Goal: Use online tool/utility: Utilize a website feature to perform a specific function

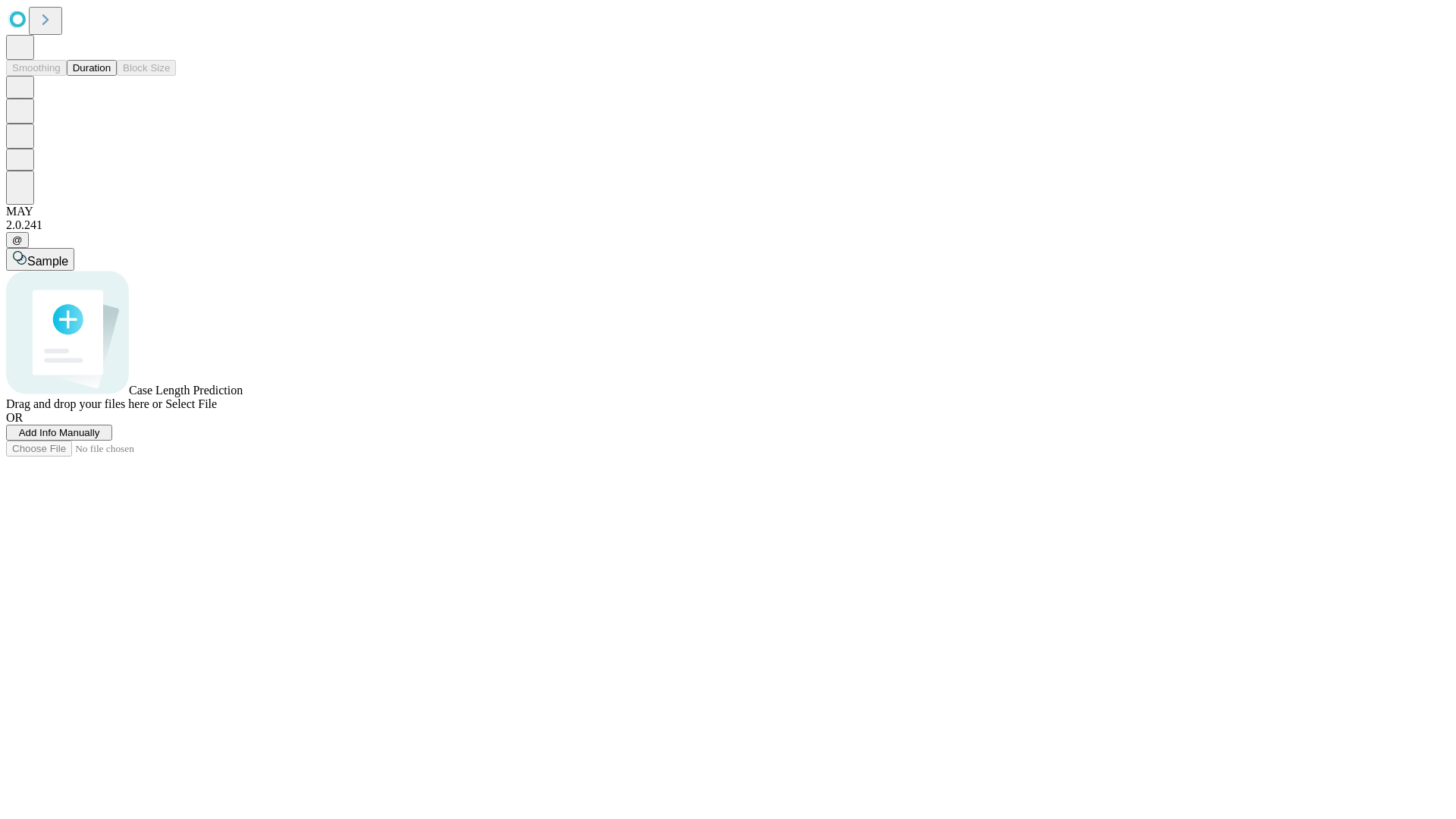
click at [110, 76] on button "Duration" at bounding box center [91, 67] width 50 height 16
click at [68, 255] on span "Sample" at bounding box center [47, 261] width 41 height 13
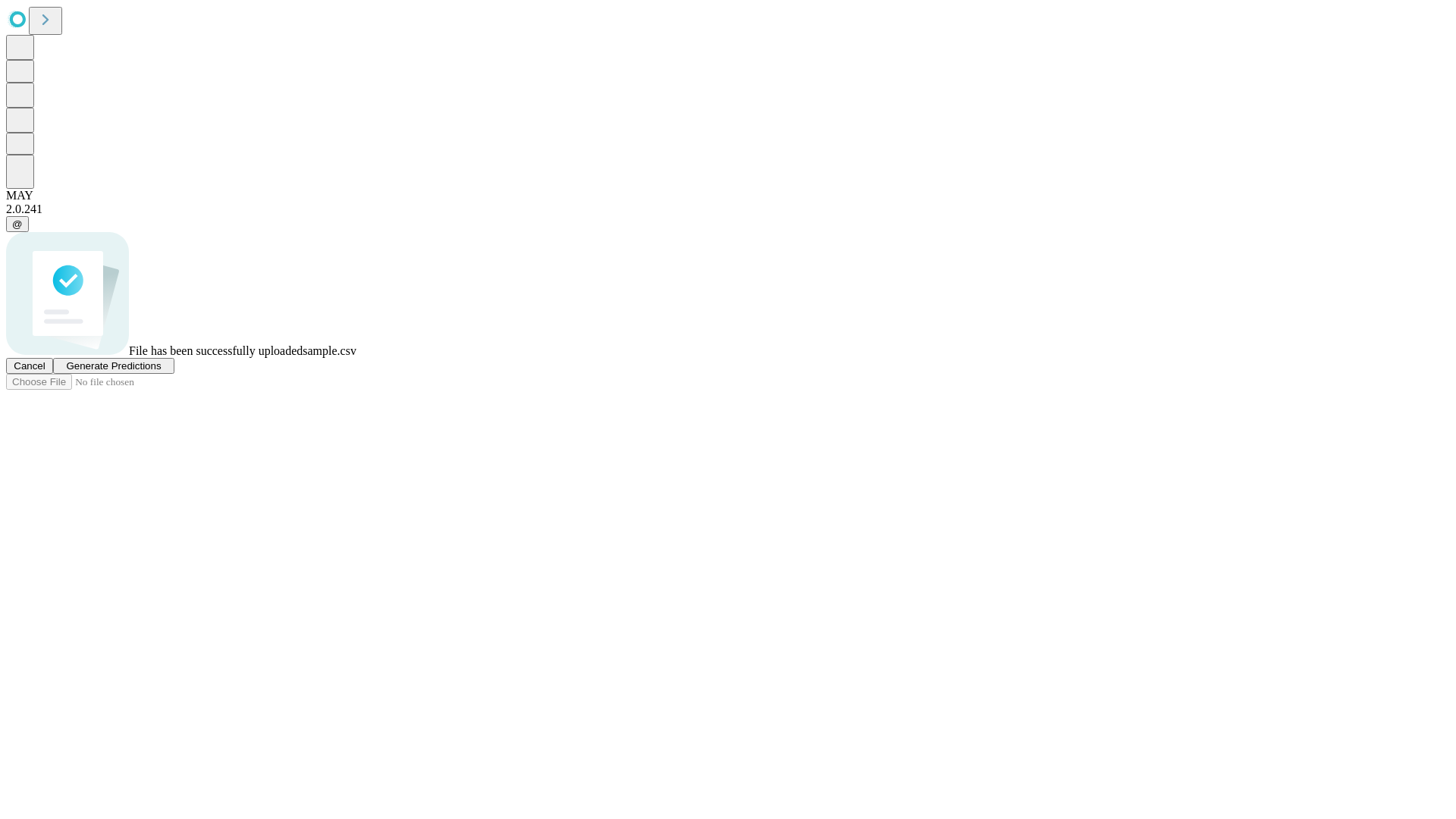
click at [161, 372] on span "Generate Predictions" at bounding box center [114, 366] width 95 height 12
